Goal: Task Accomplishment & Management: Manage account settings

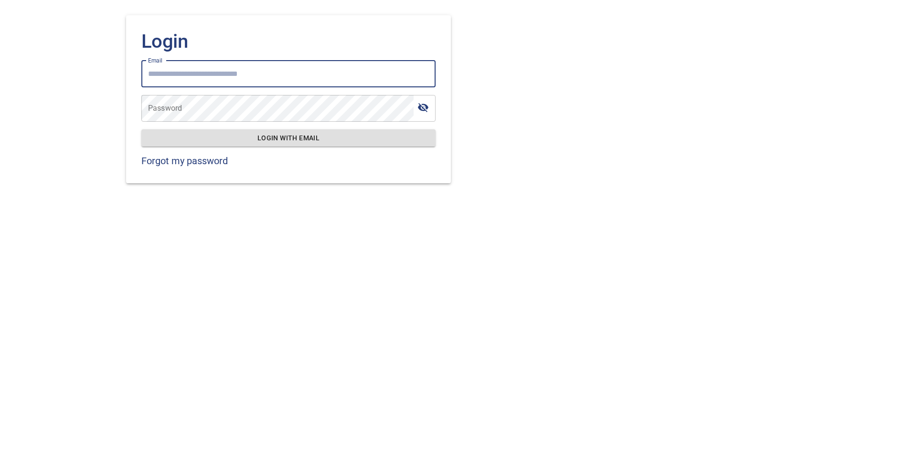
click at [331, 75] on input "Email" at bounding box center [288, 74] width 294 height 27
type input "**********"
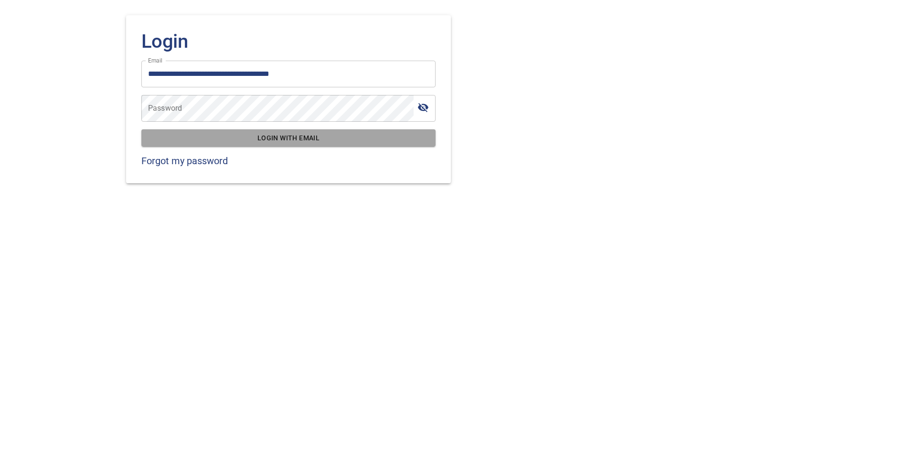
click at [282, 138] on span "Login with email" at bounding box center [288, 138] width 279 height 12
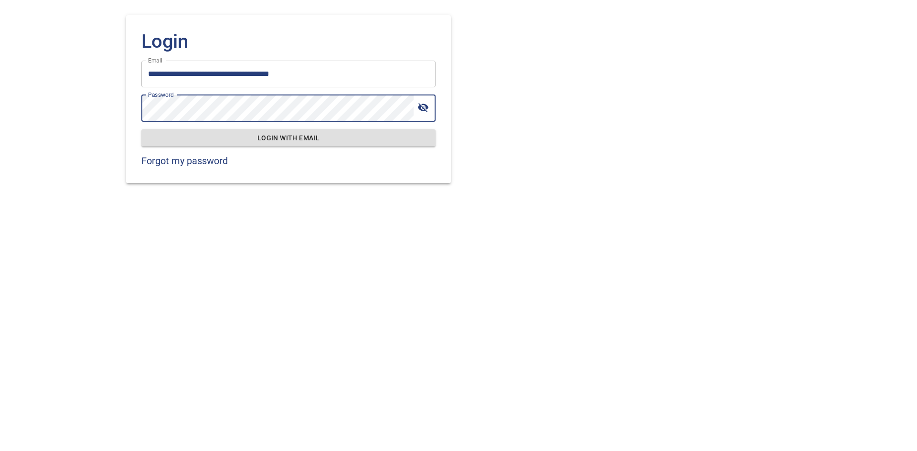
click at [289, 136] on span "Login with email" at bounding box center [288, 138] width 279 height 12
